Goal: Information Seeking & Learning: Learn about a topic

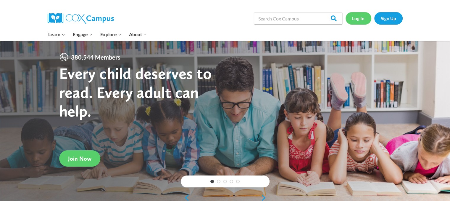
click at [361, 19] on link "Log In" at bounding box center [359, 18] width 26 height 12
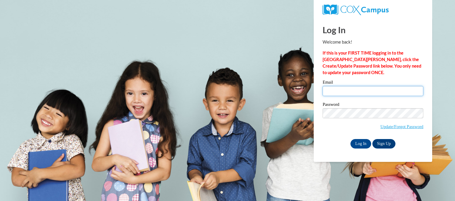
click at [343, 93] on input "Email" at bounding box center [372, 91] width 101 height 10
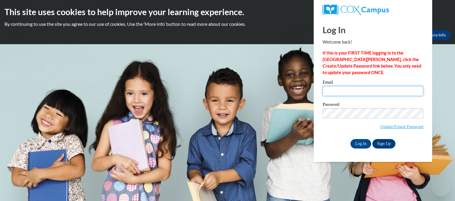
type input "gray.aniqua@yahoo.com"
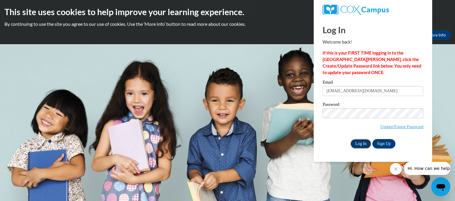
click at [361, 144] on input "Log In" at bounding box center [360, 143] width 21 height 9
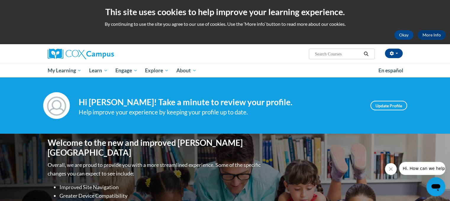
drag, startPoint x: 390, startPoint y: 168, endPoint x: 392, endPoint y: 170, distance: 3.6
click at [392, 170] on icon "Close message from company" at bounding box center [391, 168] width 5 height 5
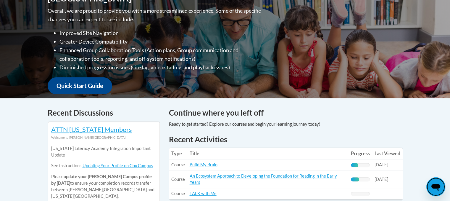
scroll to position [166, 0]
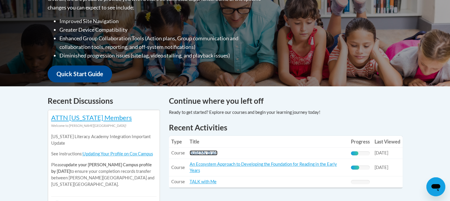
click at [213, 154] on link "Build My Brain" at bounding box center [204, 152] width 28 height 5
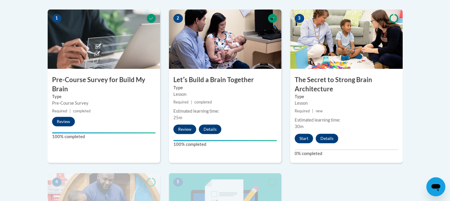
scroll to position [201, 0]
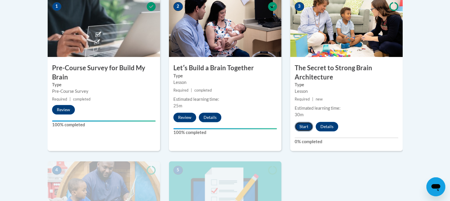
click at [303, 123] on button "Start" at bounding box center [304, 126] width 18 height 9
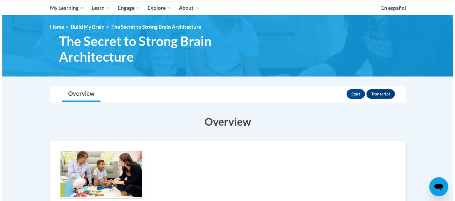
scroll to position [73, 0]
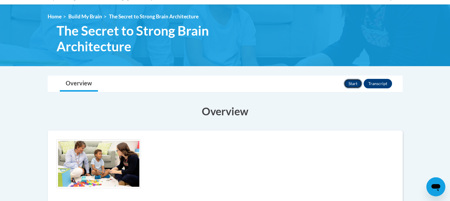
click at [359, 82] on button "Start" at bounding box center [353, 83] width 18 height 9
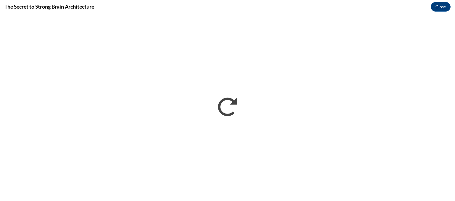
scroll to position [0, 0]
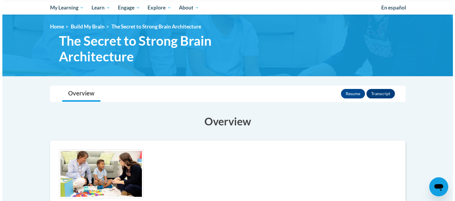
scroll to position [61, 0]
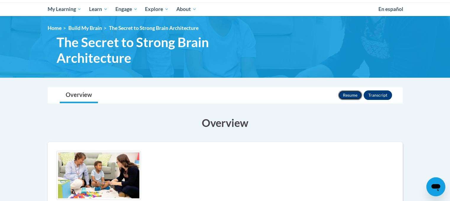
click at [349, 95] on button "Resume" at bounding box center [350, 94] width 24 height 9
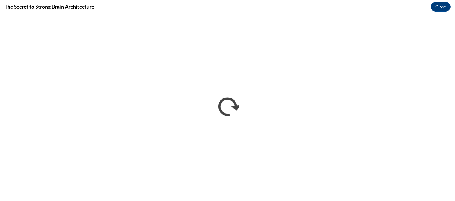
scroll to position [0, 0]
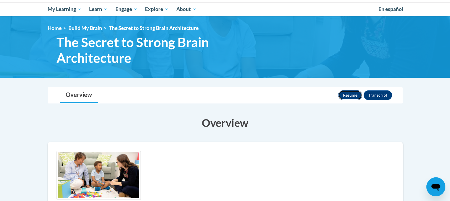
click at [348, 94] on button "Resume" at bounding box center [350, 94] width 24 height 9
click at [354, 96] on button "Resume" at bounding box center [350, 94] width 24 height 9
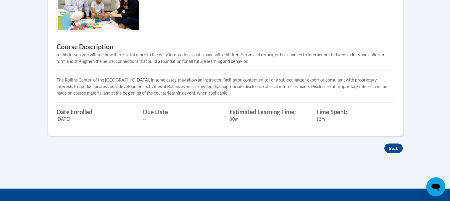
scroll to position [229, 0]
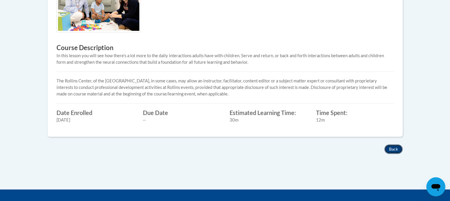
click at [393, 149] on button "Back" at bounding box center [394, 148] width 18 height 9
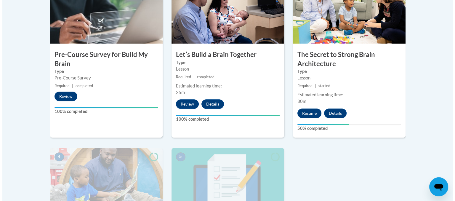
scroll to position [213, 0]
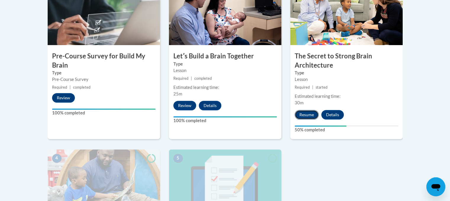
click at [311, 112] on button "Resume" at bounding box center [307, 114] width 24 height 9
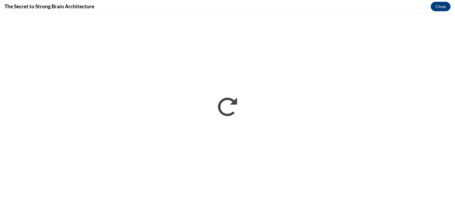
scroll to position [0, 0]
